Goal: Go to known website: Access a specific website the user already knows

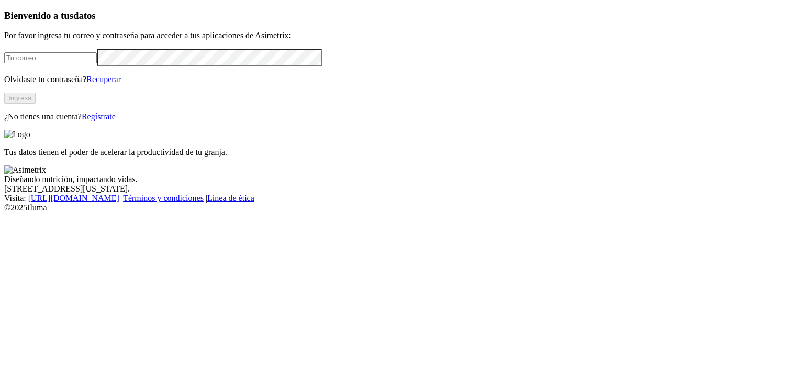
drag, startPoint x: 0, startPoint y: 0, endPoint x: 128, endPoint y: 123, distance: 177.3
click at [97, 63] on input "email" at bounding box center [50, 57] width 93 height 11
type input "[PERSON_NAME][EMAIL_ADDRESS][PERSON_NAME][DOMAIN_NAME]"
click at [36, 104] on button "Ingresa" at bounding box center [19, 98] width 31 height 11
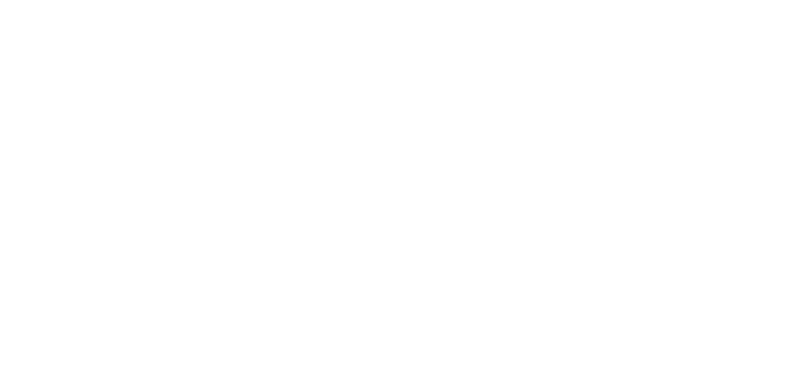
drag, startPoint x: 0, startPoint y: 0, endPoint x: 170, endPoint y: 223, distance: 280.1
